Goal: Information Seeking & Learning: Learn about a topic

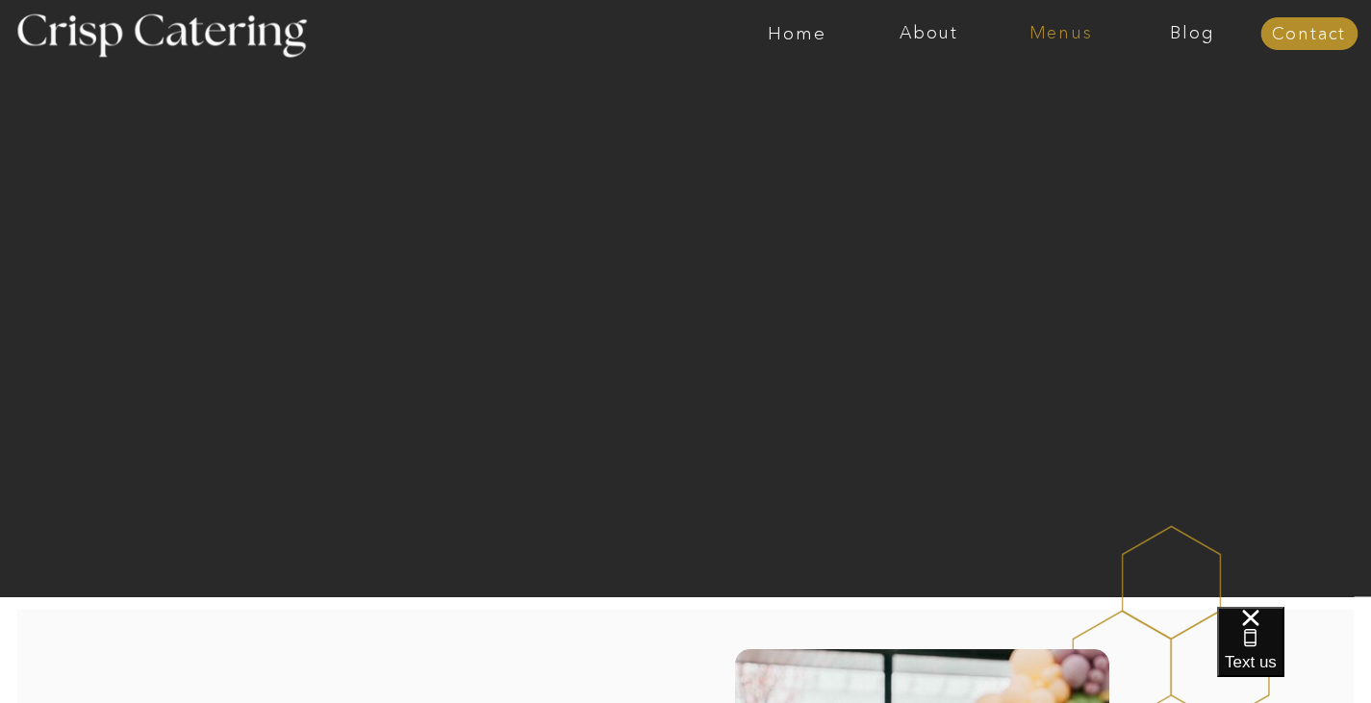
click at [1036, 25] on nav "Menus" at bounding box center [1061, 33] width 132 height 19
click at [1023, 116] on nav "Winter (Sep-Feb)" at bounding box center [1060, 113] width 158 height 18
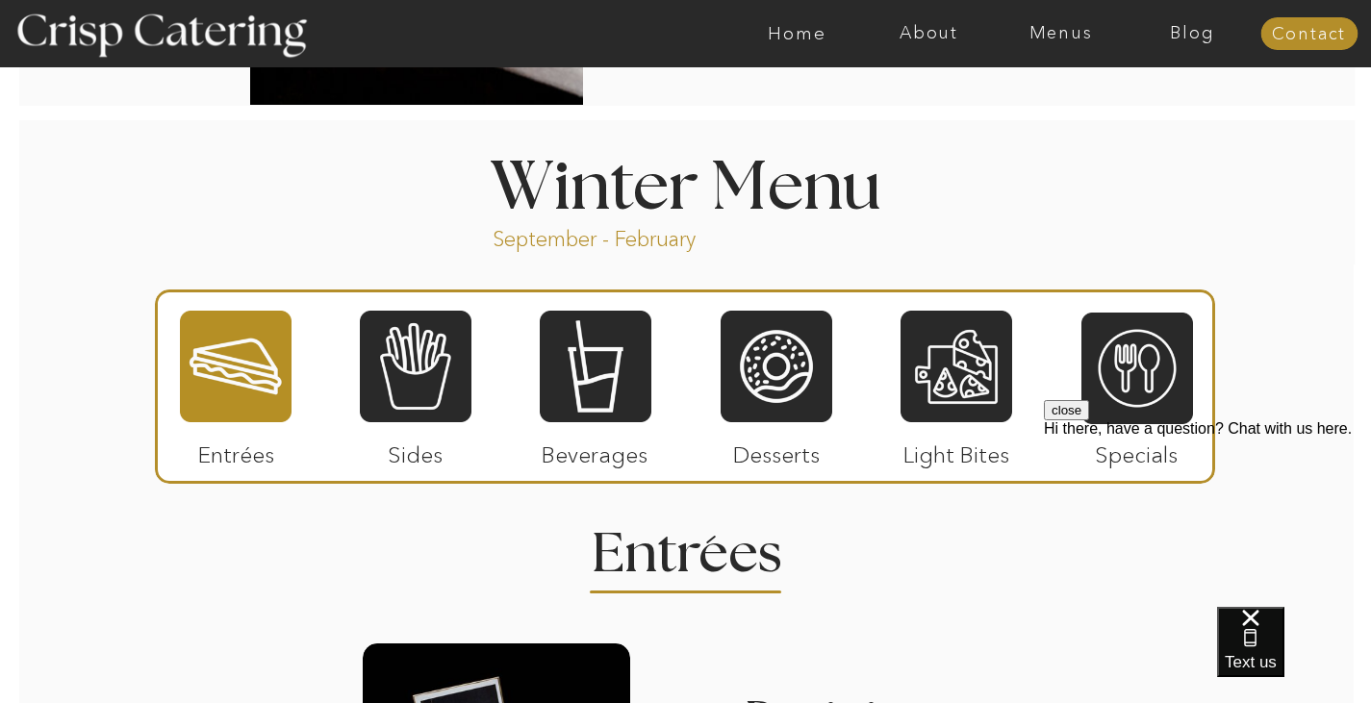
scroll to position [2038, 0]
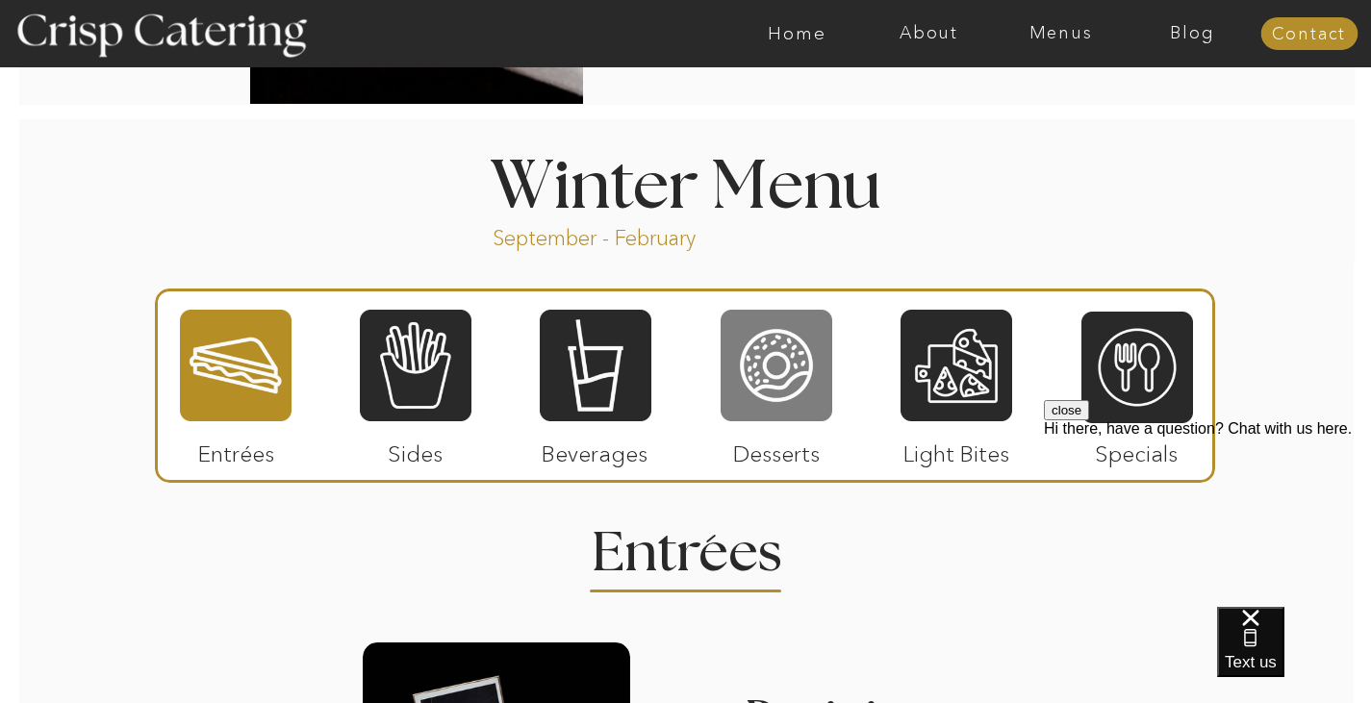
click at [767, 349] on div at bounding box center [777, 365] width 112 height 115
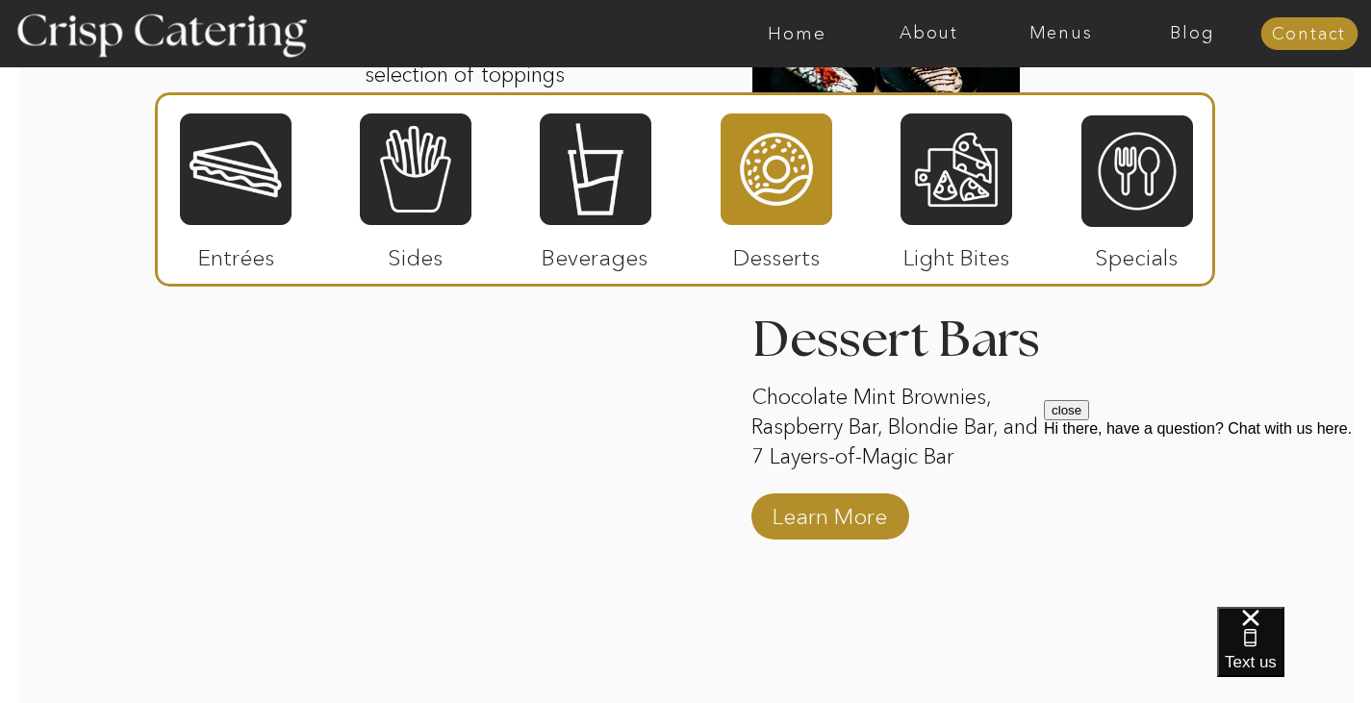
scroll to position [3187, 0]
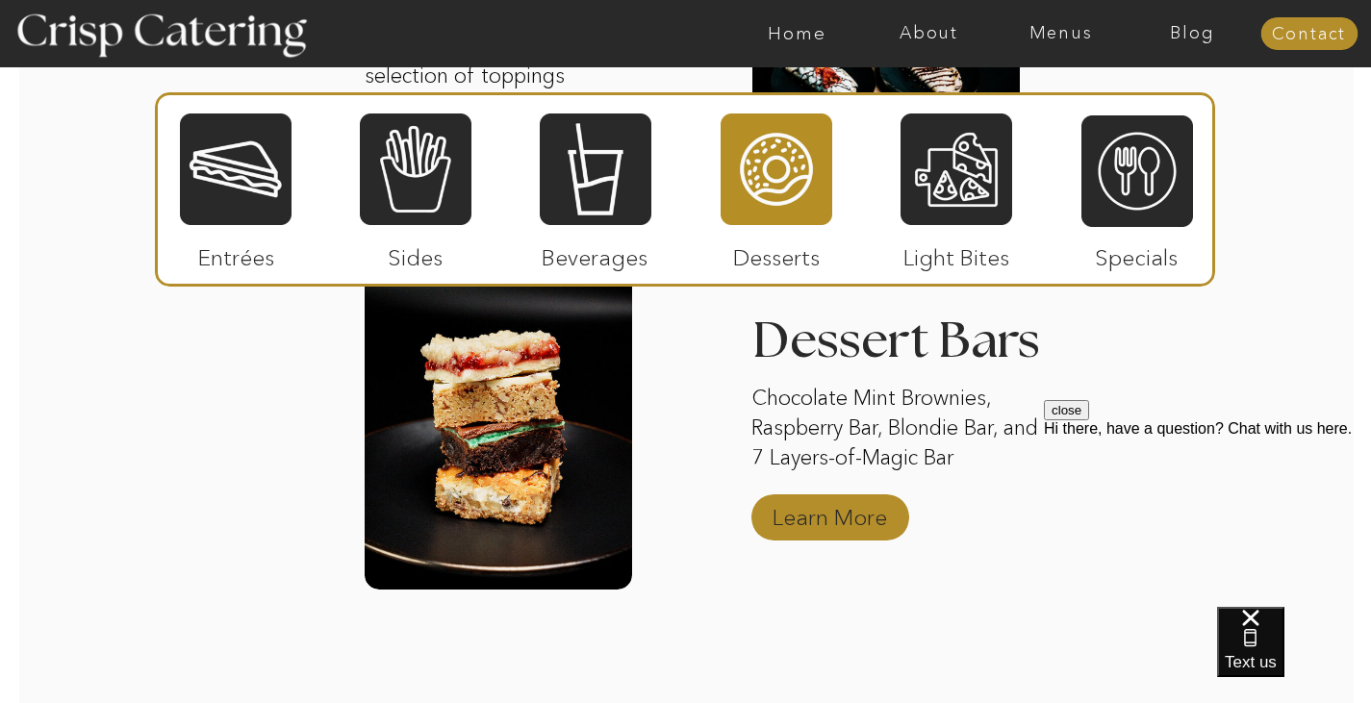
click at [806, 517] on p "Learn More" at bounding box center [830, 513] width 128 height 56
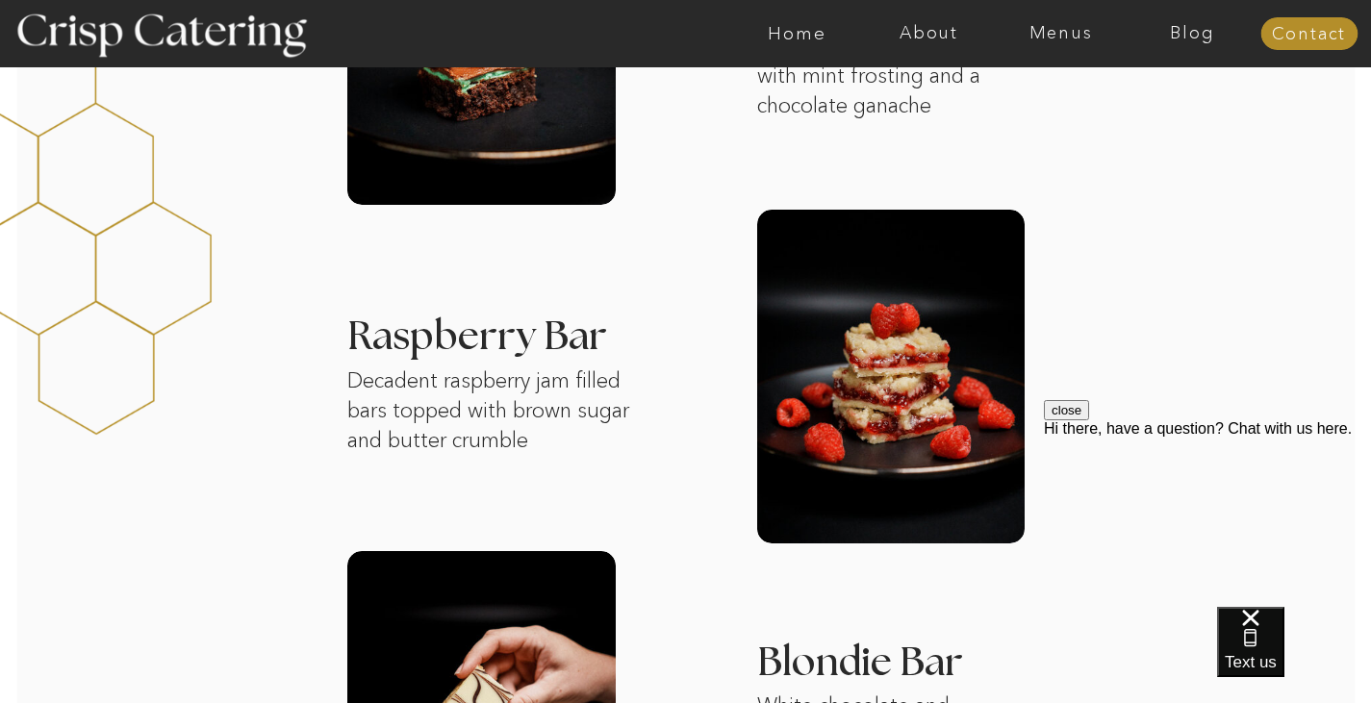
scroll to position [624, 0]
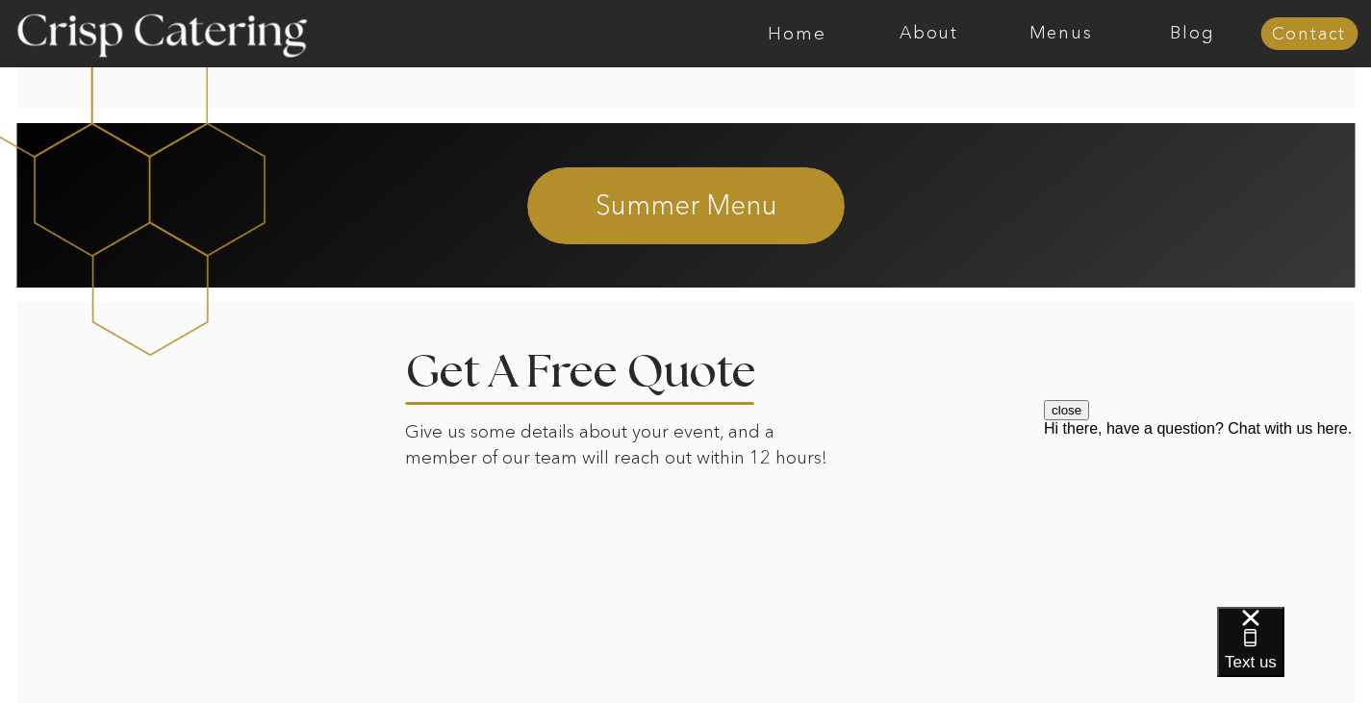
scroll to position [2311, 0]
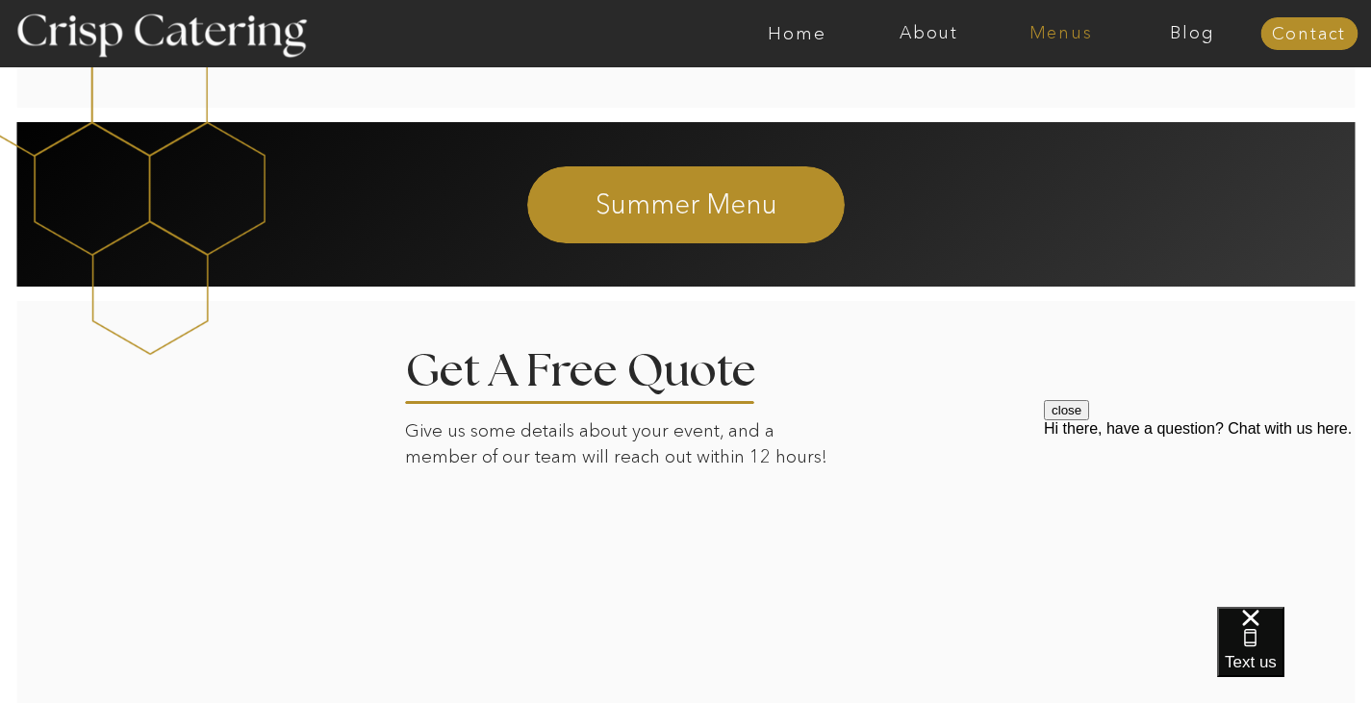
click at [1051, 38] on nav "Menus" at bounding box center [1061, 33] width 132 height 19
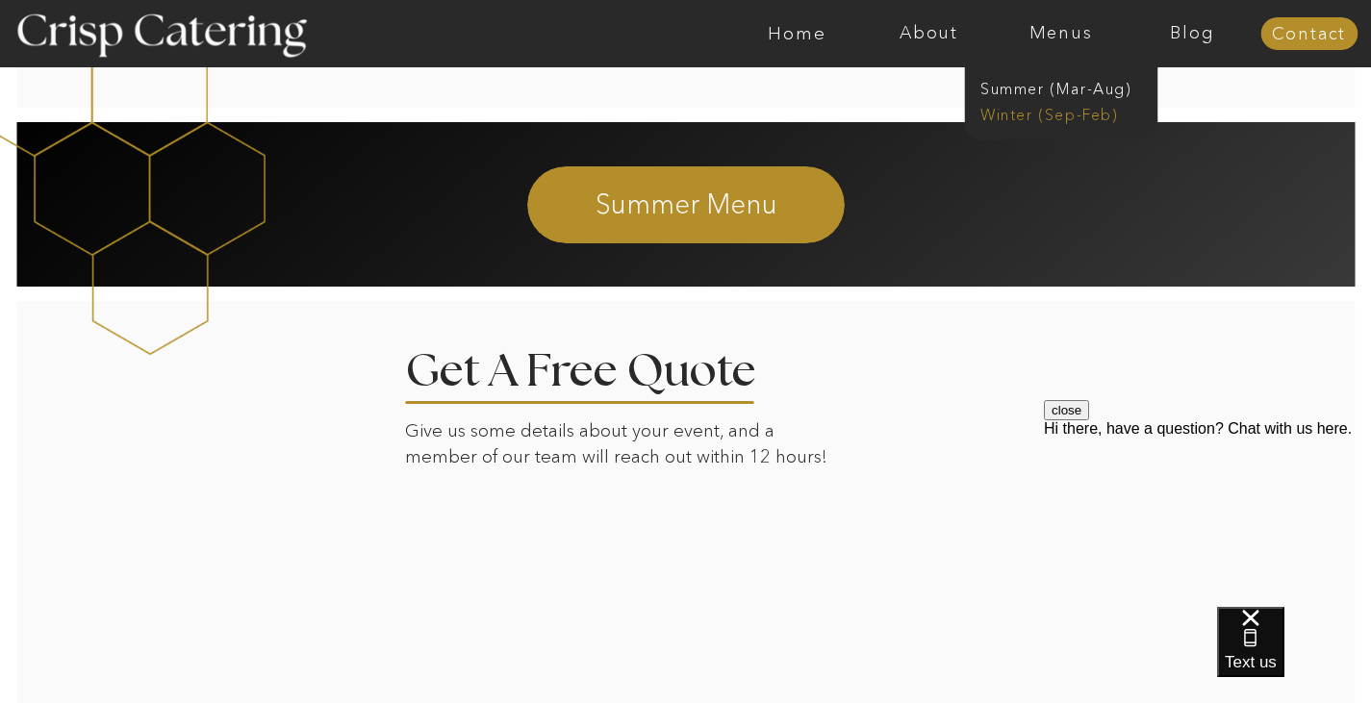
click at [1025, 112] on nav "Winter (Sep-Feb)" at bounding box center [1060, 113] width 158 height 18
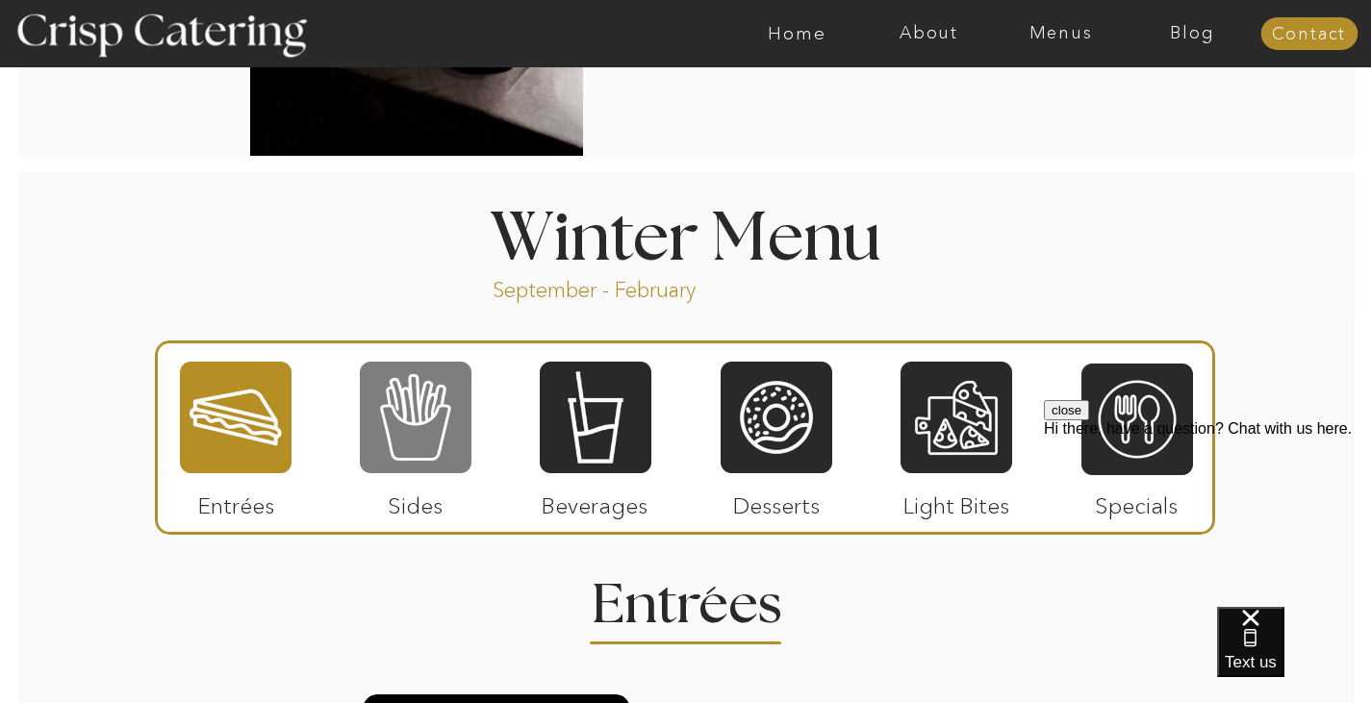
click at [443, 419] on div at bounding box center [416, 417] width 112 height 115
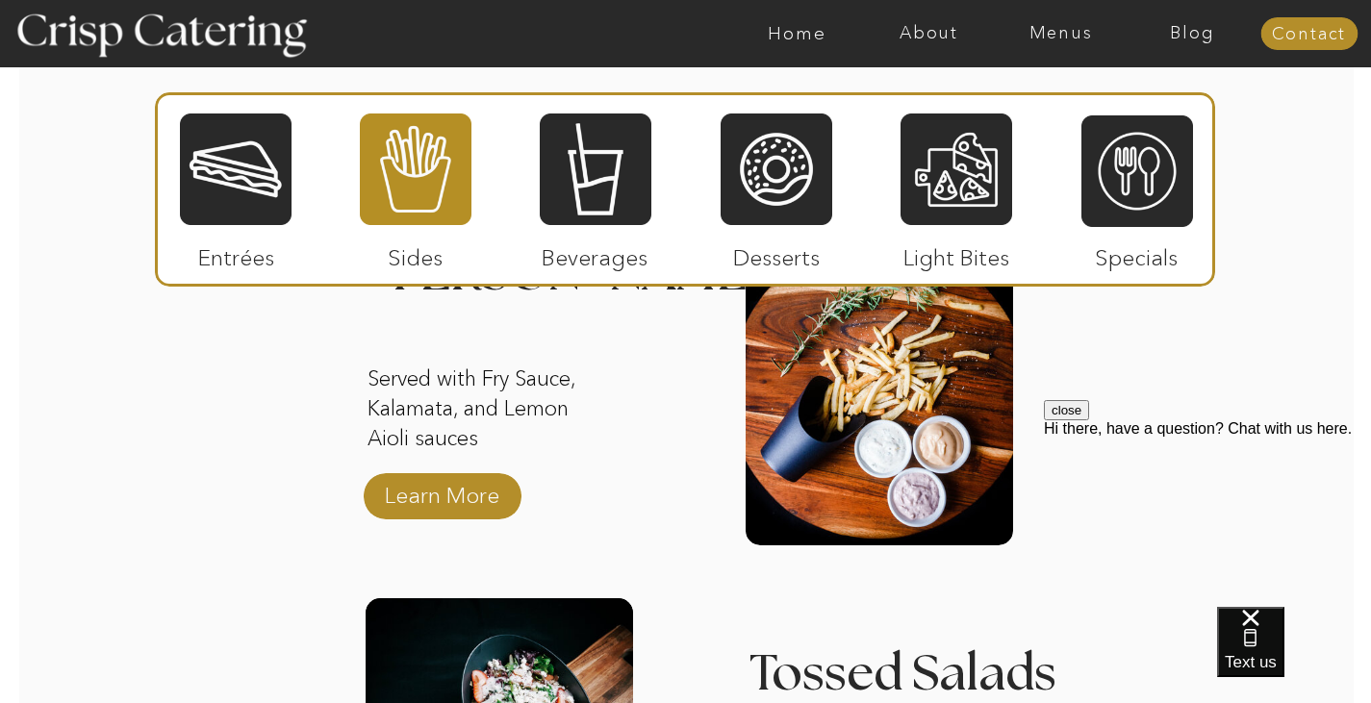
scroll to position [2467, 0]
click at [456, 484] on p "Learn More" at bounding box center [442, 490] width 128 height 56
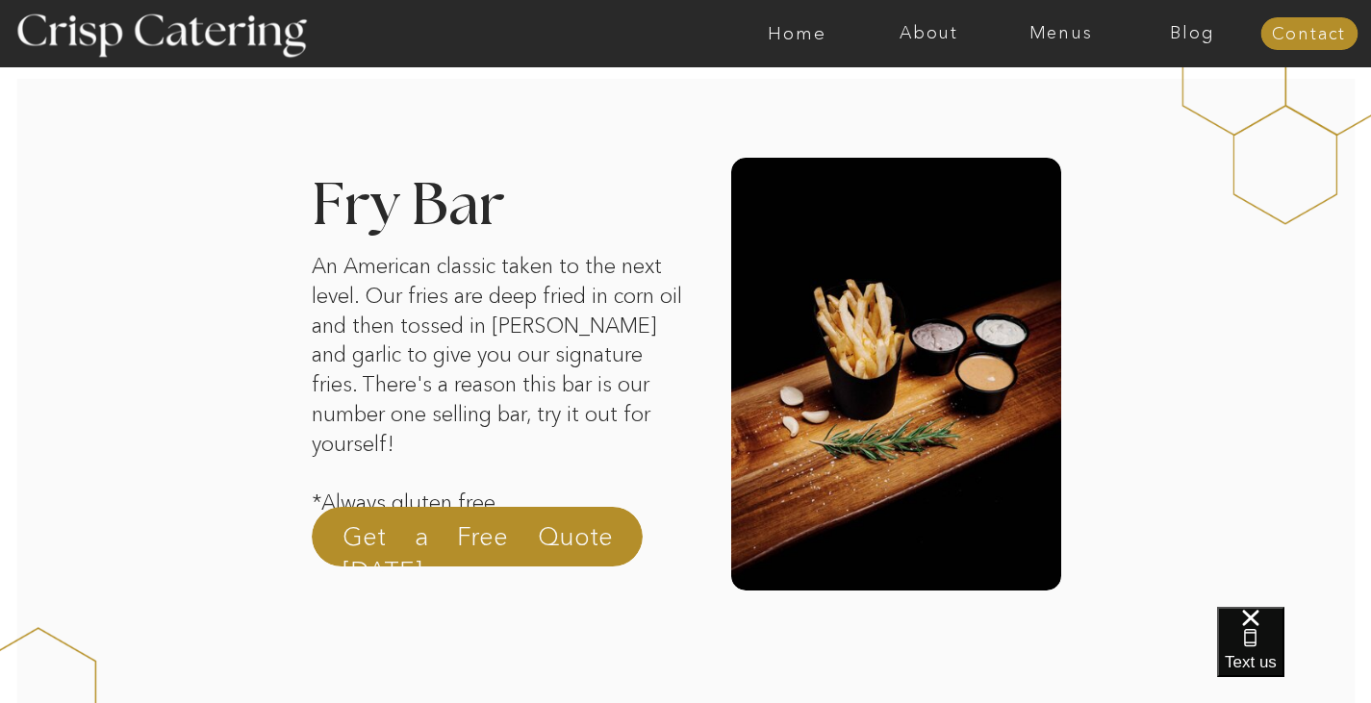
click at [534, 512] on div at bounding box center [477, 537] width 331 height 60
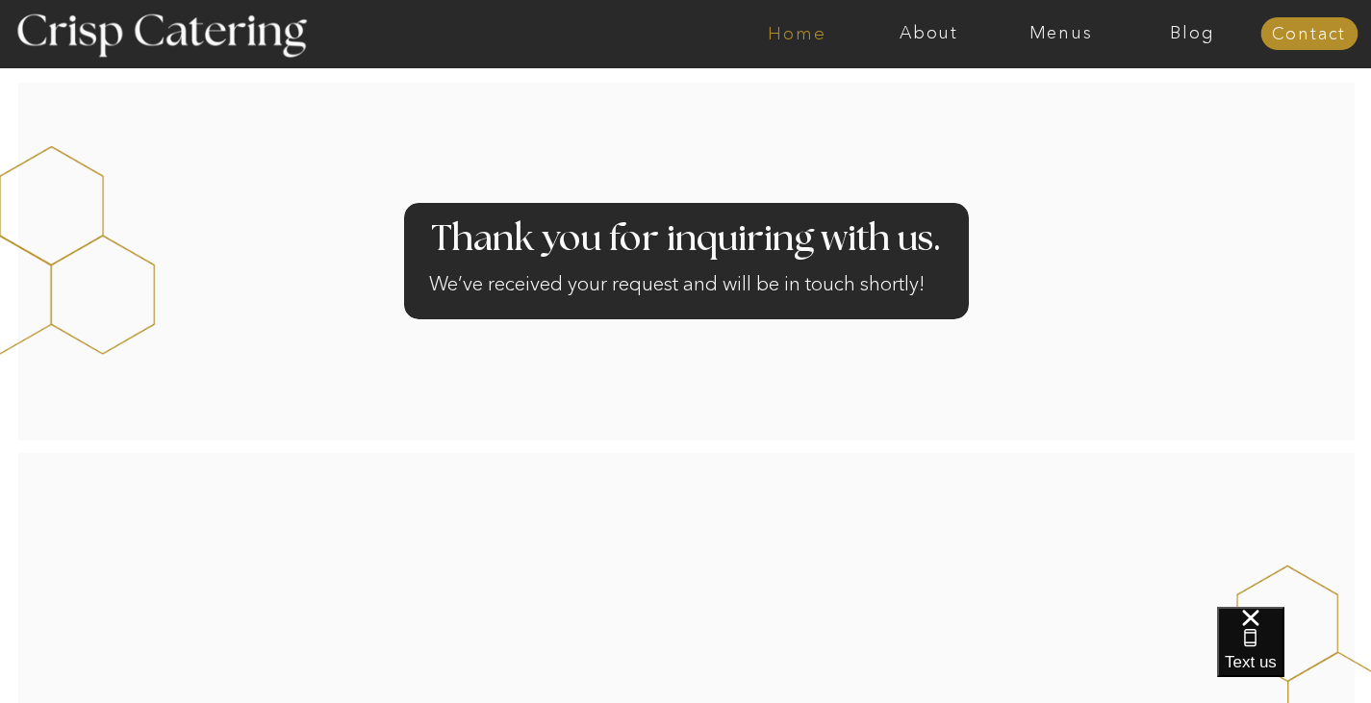
click at [810, 32] on nav "Home" at bounding box center [797, 33] width 132 height 19
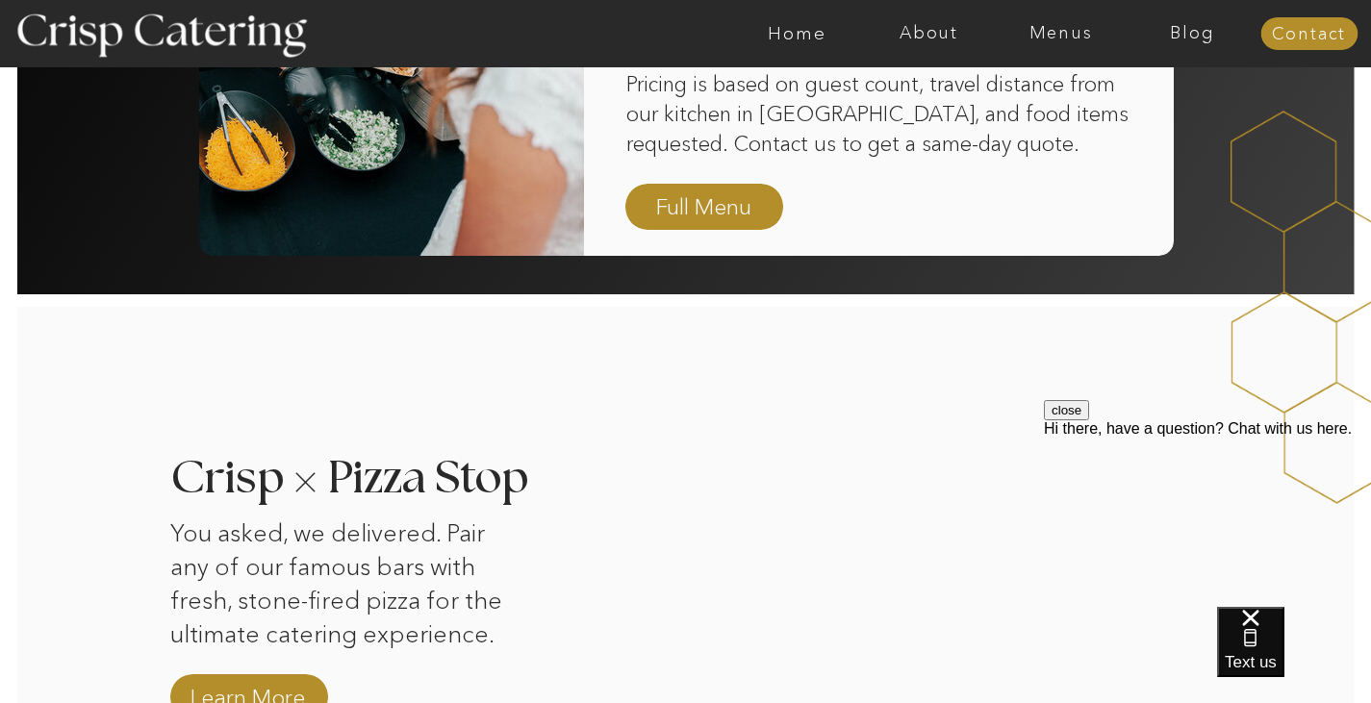
scroll to position [1565, 0]
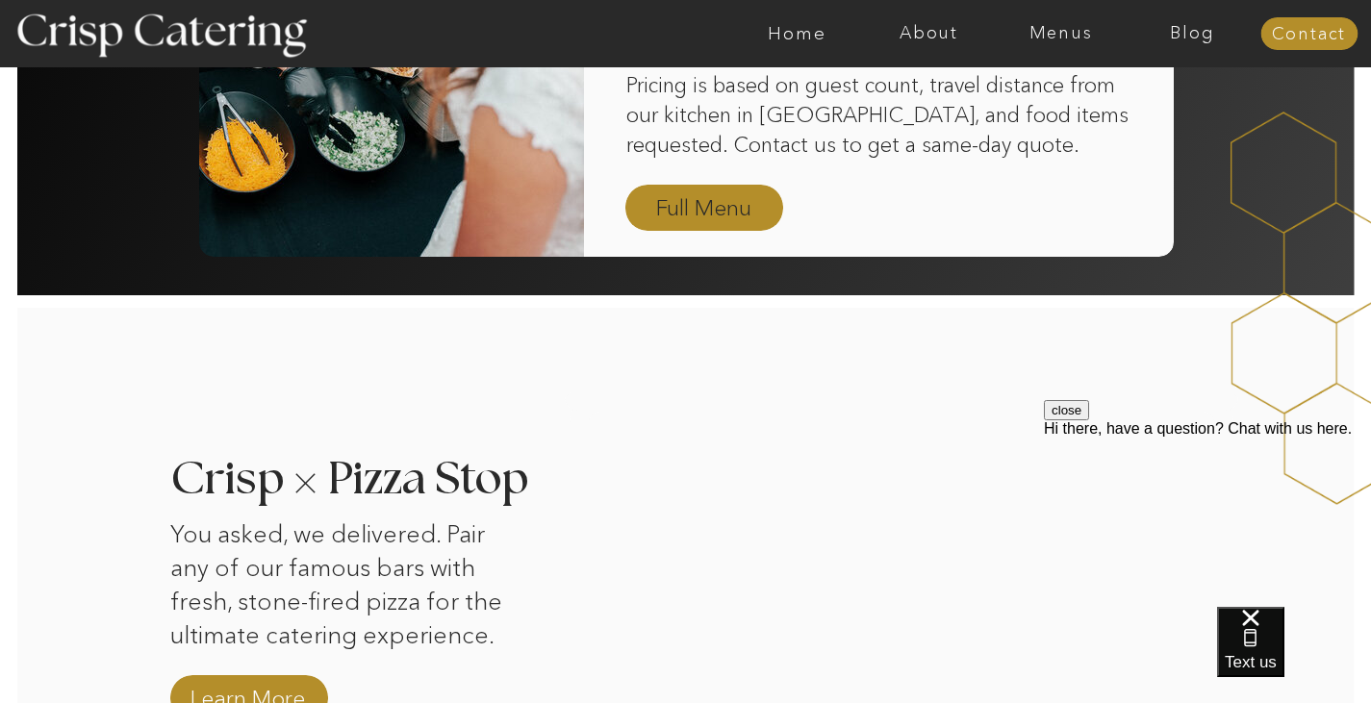
click at [720, 204] on nav "Full Menu" at bounding box center [705, 209] width 112 height 34
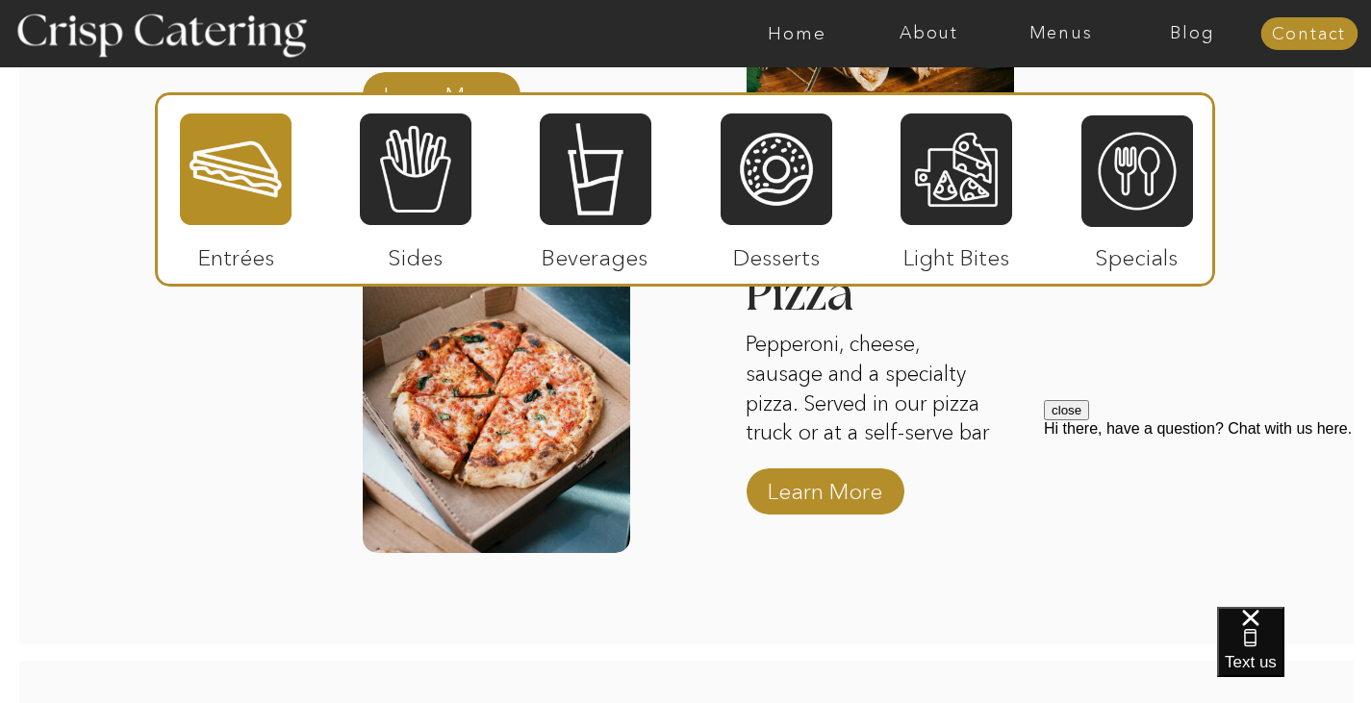
scroll to position [2673, 0]
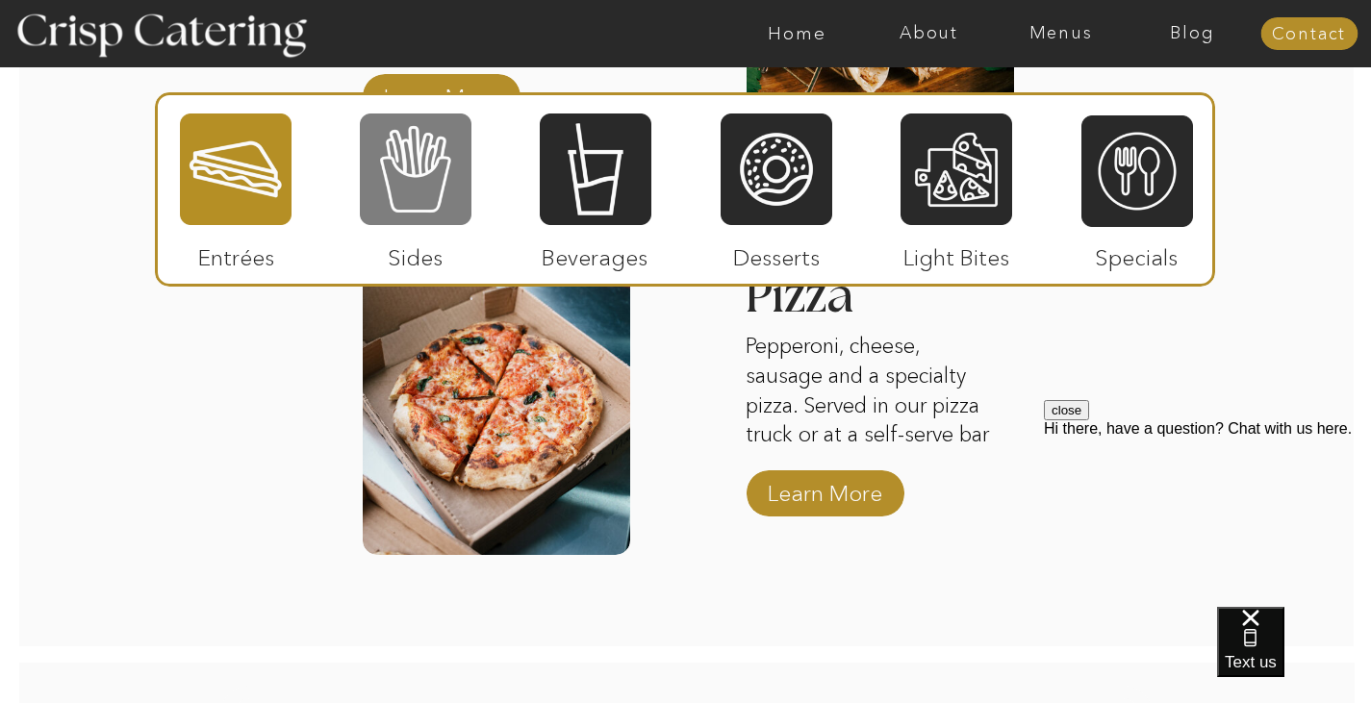
click at [446, 172] on div at bounding box center [416, 169] width 112 height 115
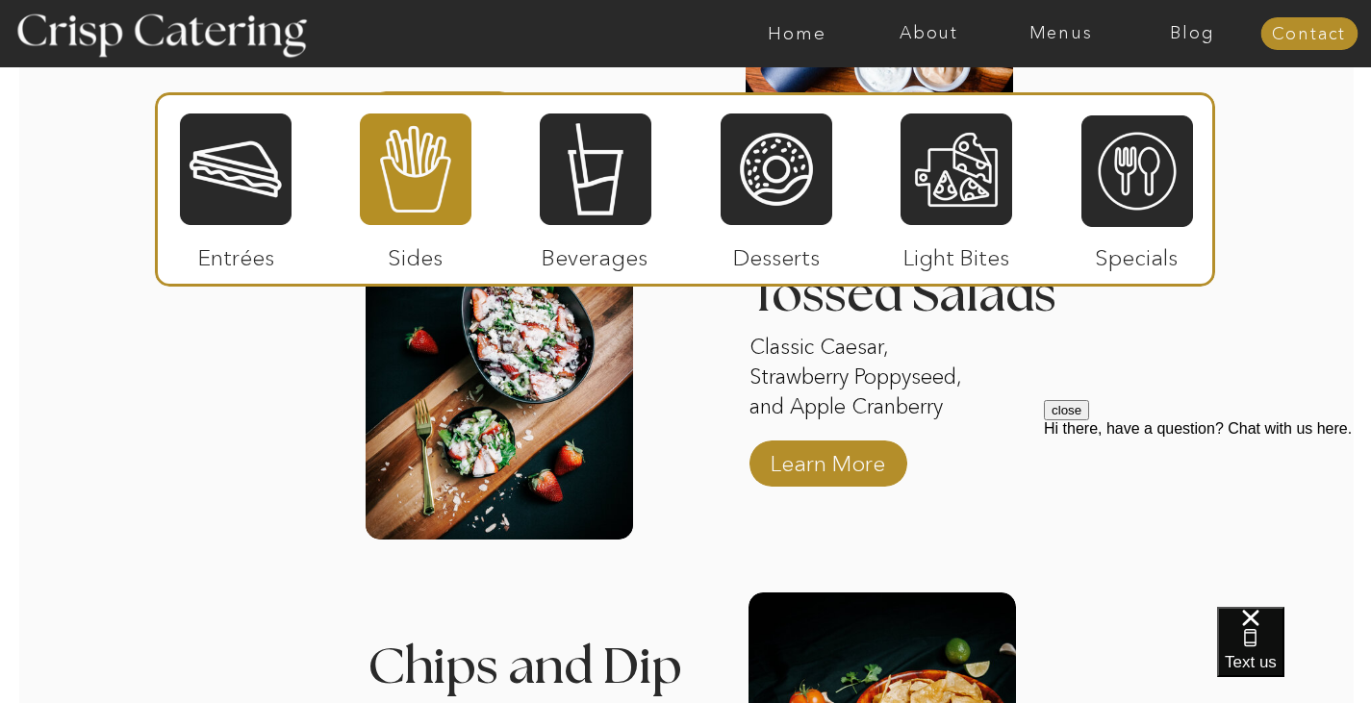
scroll to position [2268, 0]
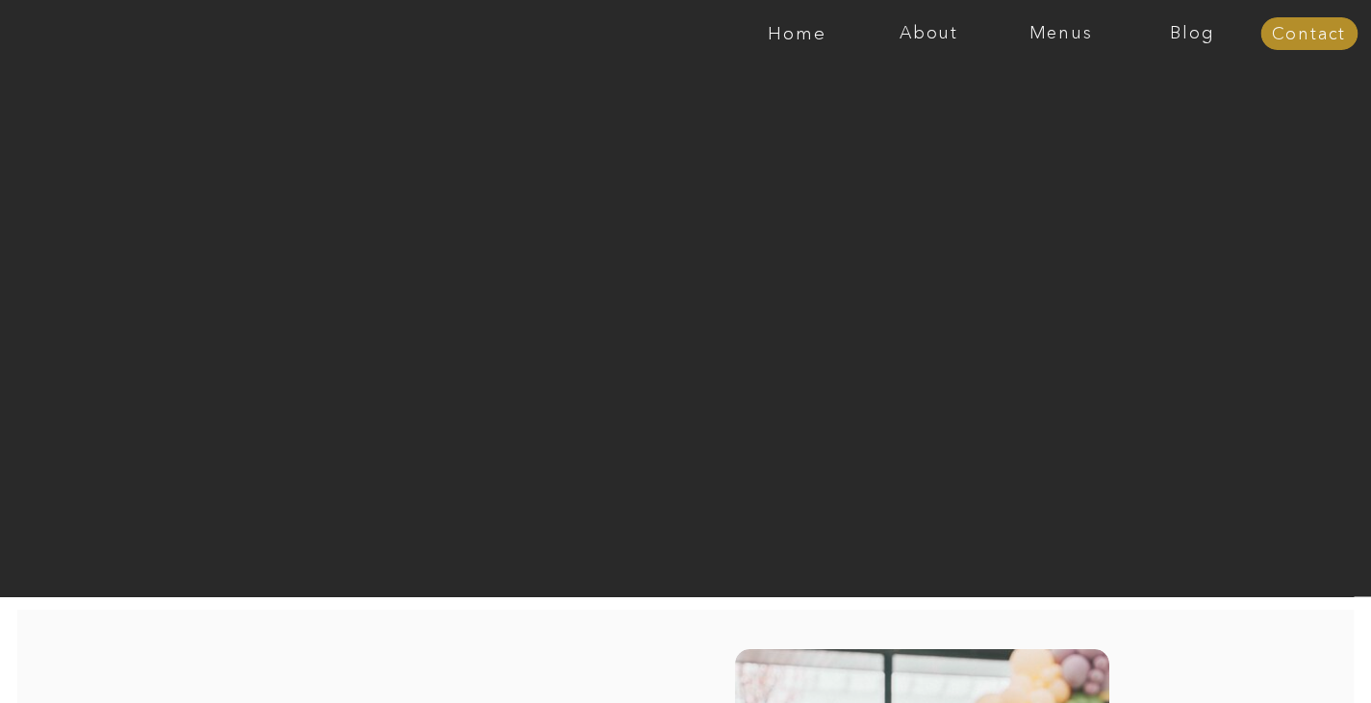
scroll to position [1565, 0]
